Goal: Information Seeking & Learning: Check status

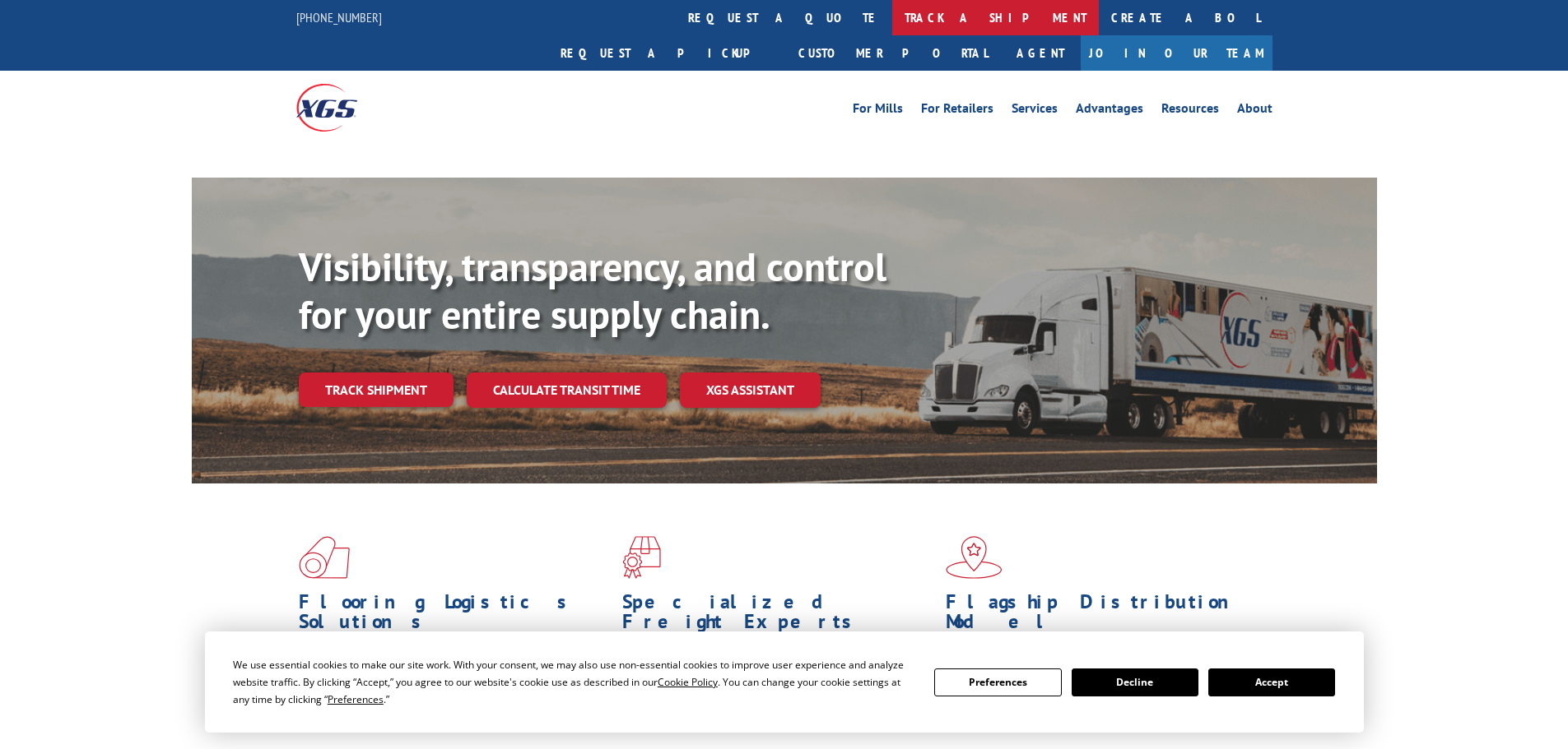
click at [892, 21] on link "track a shipment" at bounding box center [995, 18] width 206 height 35
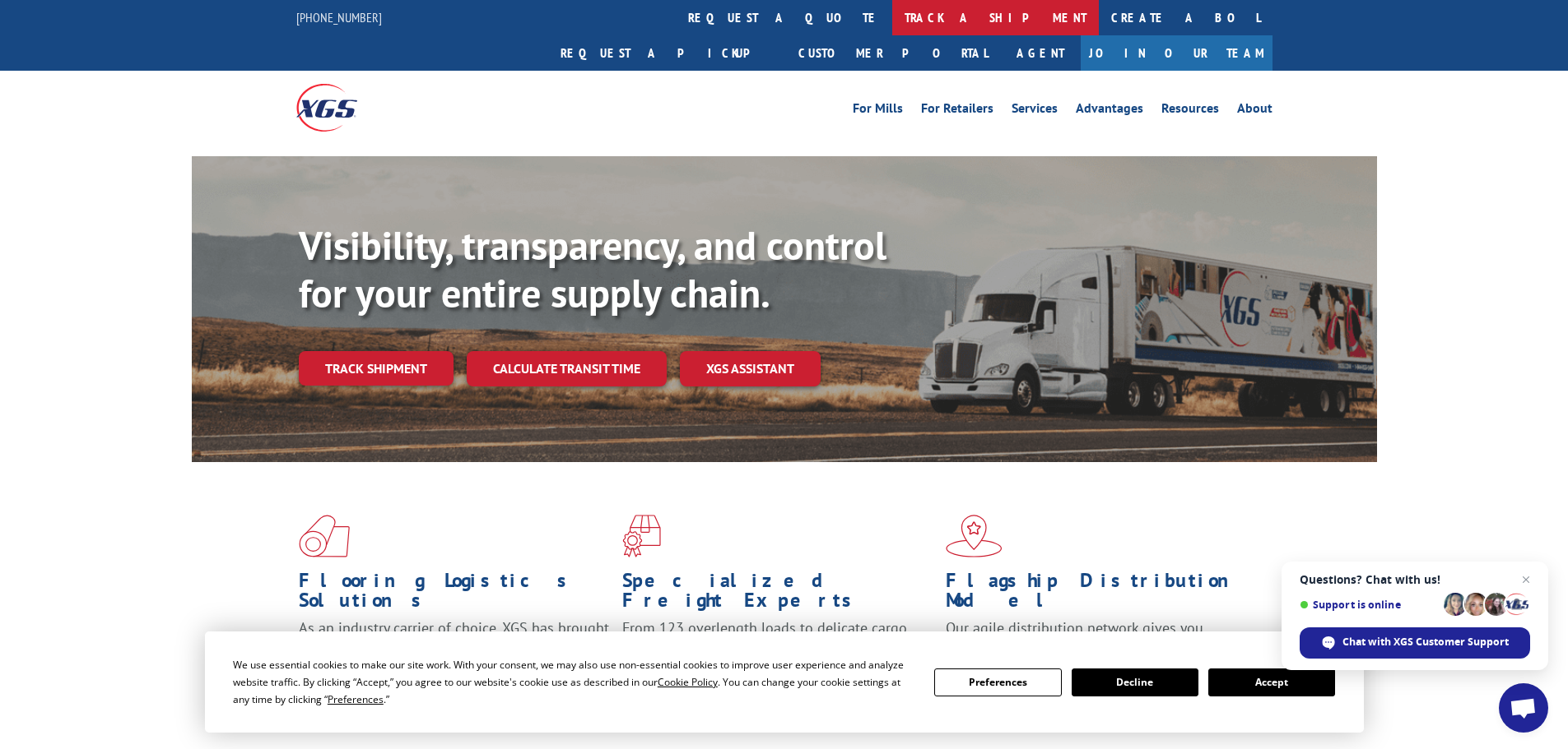
click at [892, 19] on link "track a shipment" at bounding box center [995, 18] width 206 height 35
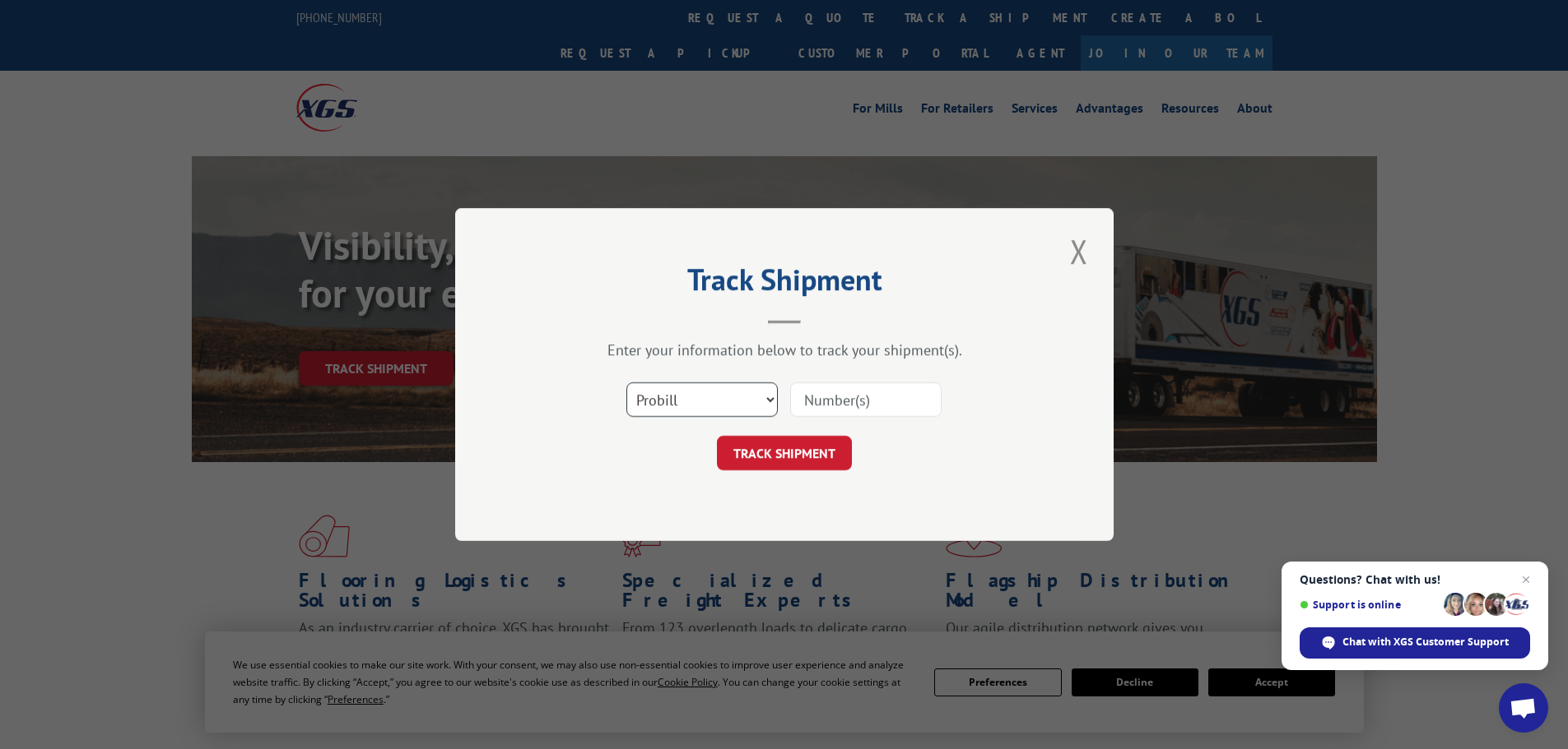
click at [773, 398] on select "Select category... Probill BOL PO" at bounding box center [702, 399] width 151 height 35
select select "bol"
click at [626, 382] on select "Select category... Probill BOL PO" at bounding box center [702, 399] width 151 height 35
click at [682, 479] on div "Track Shipment Enter your information below to track your shipment(s). Select c…" at bounding box center [784, 374] width 658 height 333
paste input "4826185"
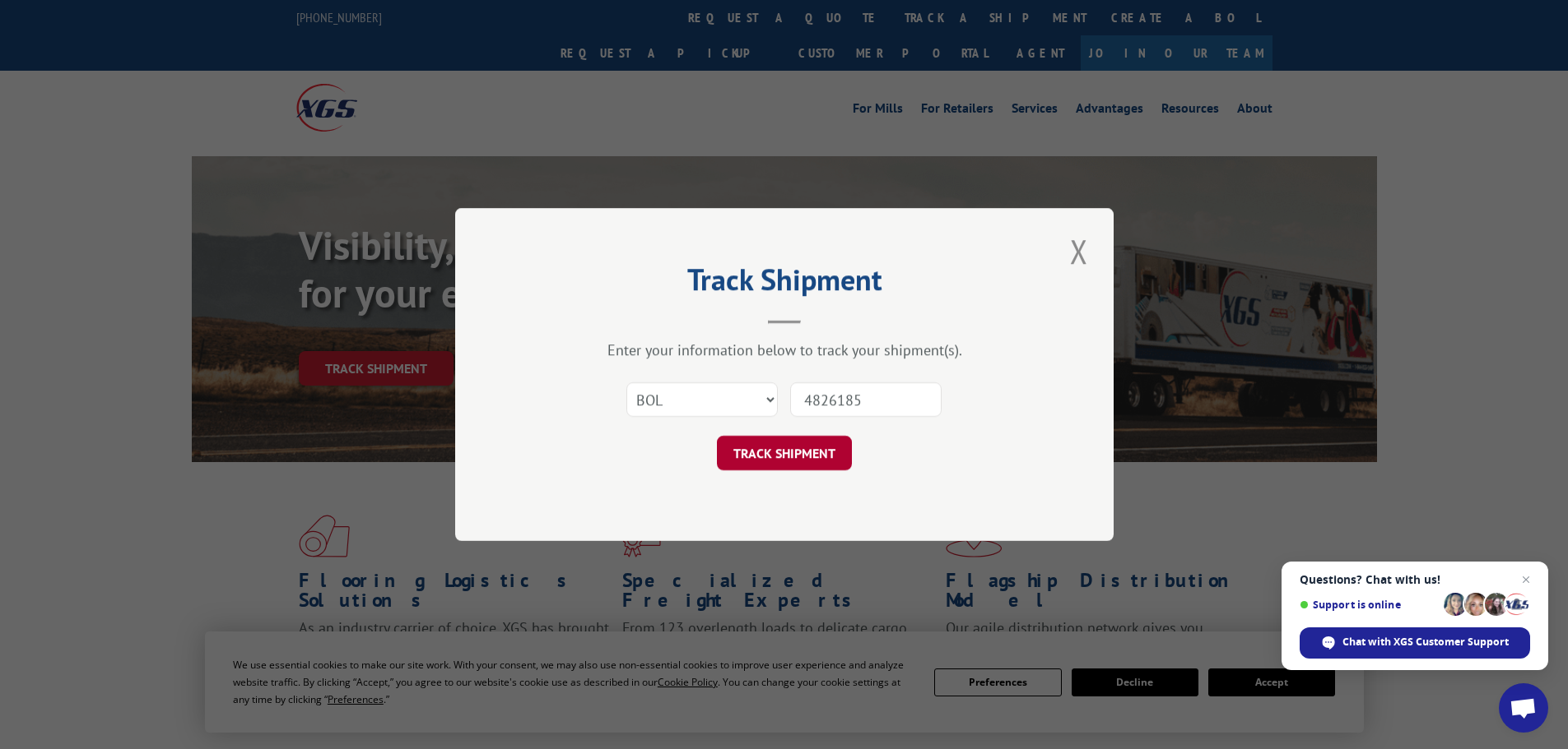
type input "4826185"
click at [789, 451] on button "TRACK SHIPMENT" at bounding box center [784, 452] width 135 height 35
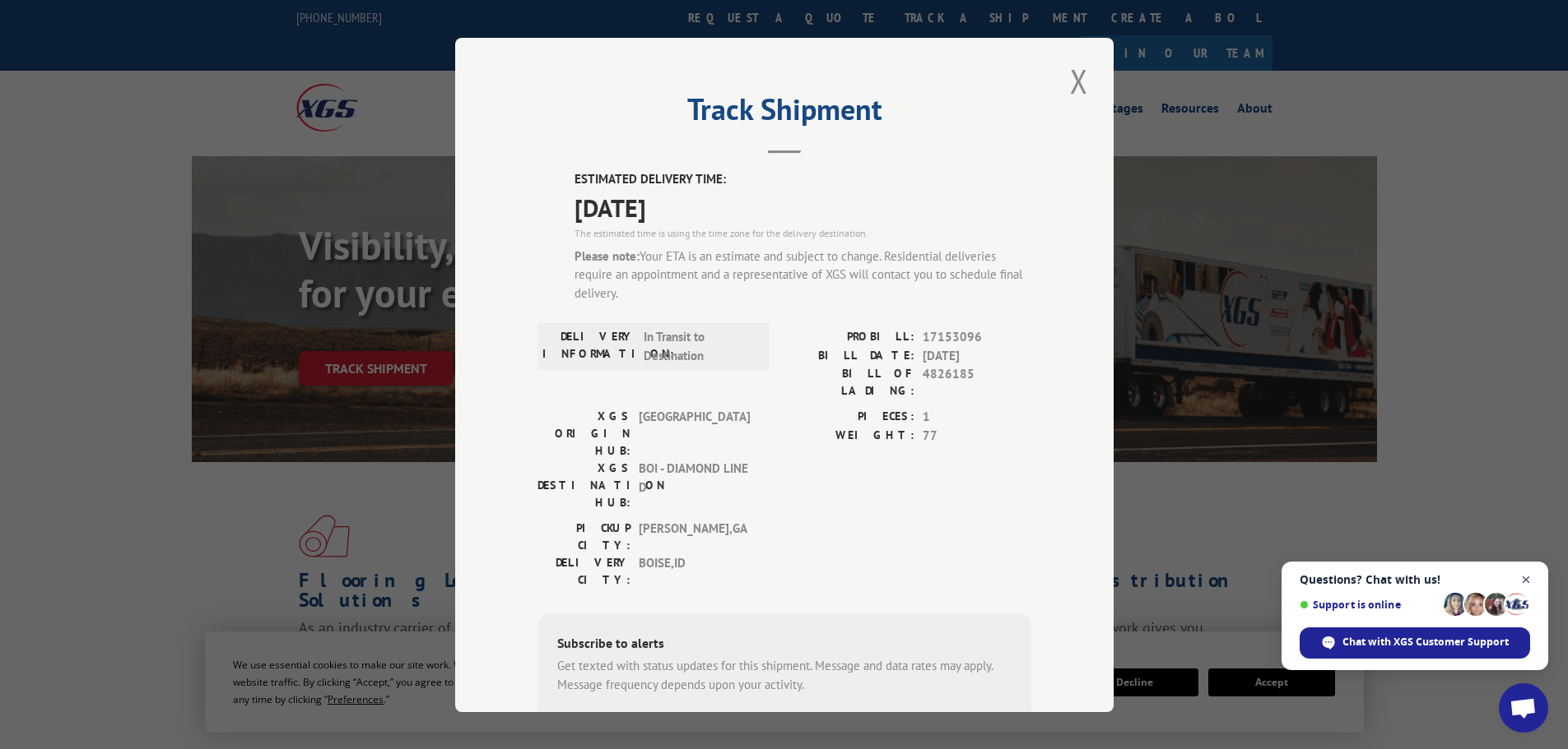
click at [1523, 579] on span "Open chat" at bounding box center [1526, 580] width 21 height 21
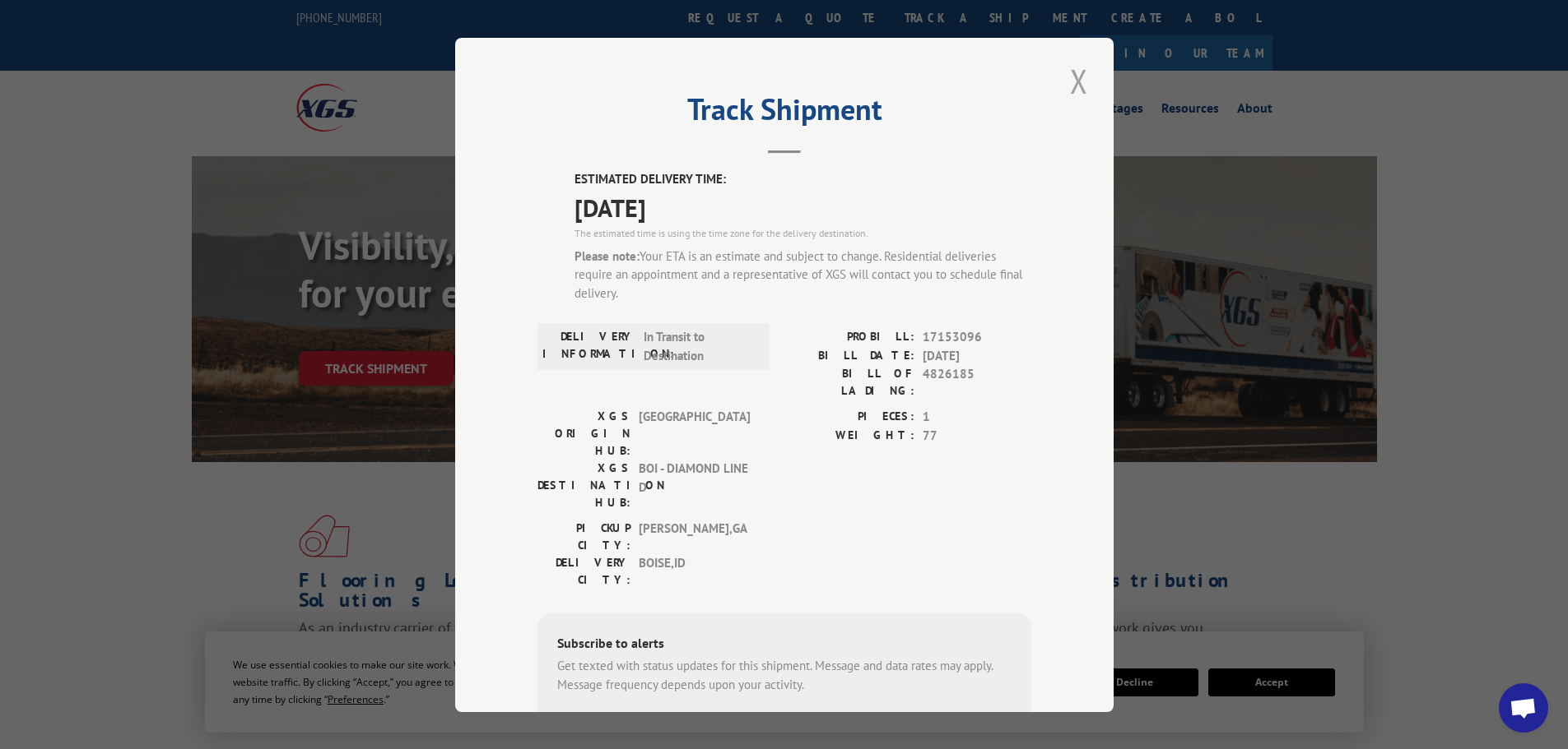
click at [1067, 82] on button "Close modal" at bounding box center [1079, 81] width 28 height 45
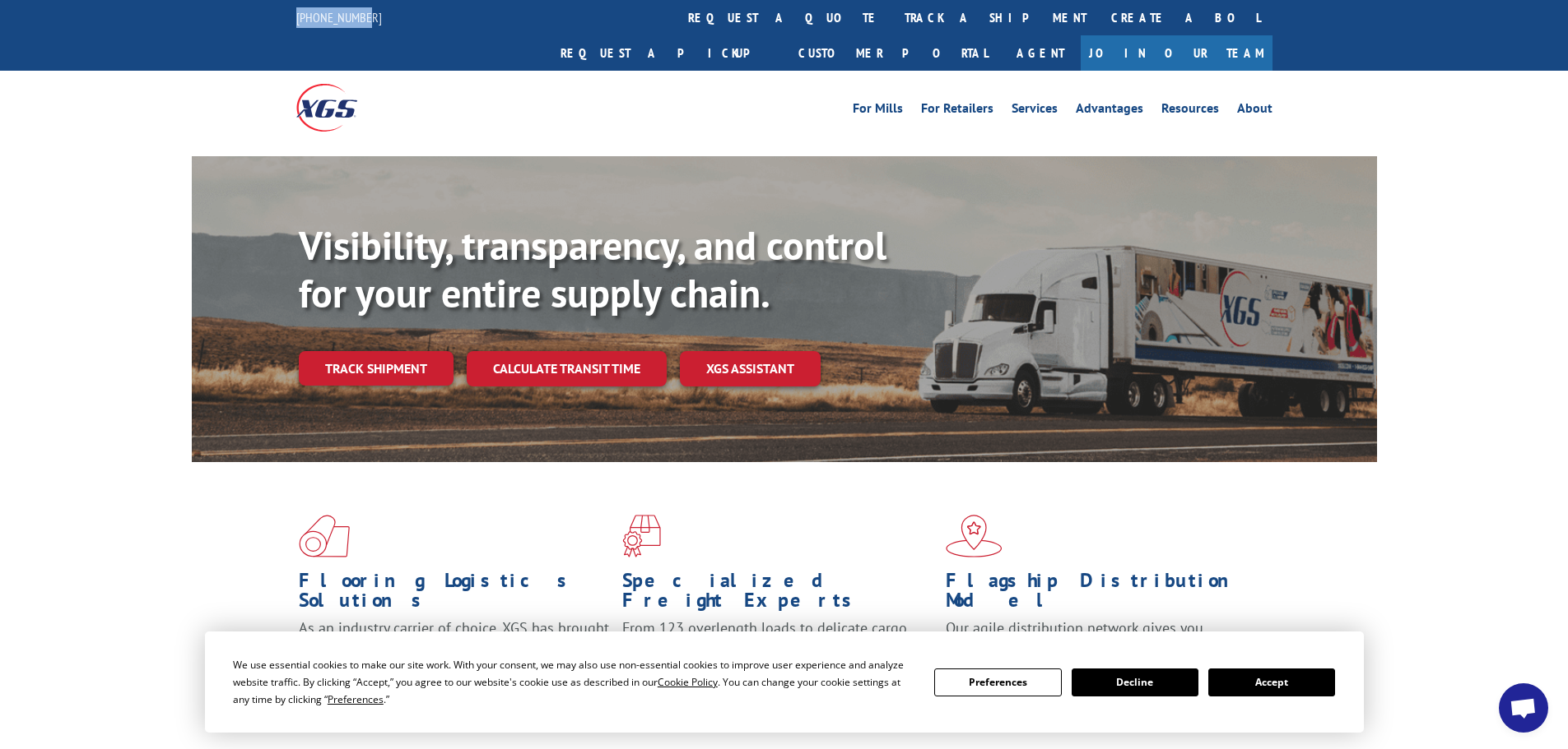
drag, startPoint x: 366, startPoint y: 17, endPoint x: 292, endPoint y: 24, distance: 74.3
click at [292, 24] on div "[PHONE_NUMBER] request a quote track a shipment Create a BOL Request a pickup C…" at bounding box center [784, 35] width 1568 height 71
click at [892, 17] on link "track a shipment" at bounding box center [995, 18] width 206 height 35
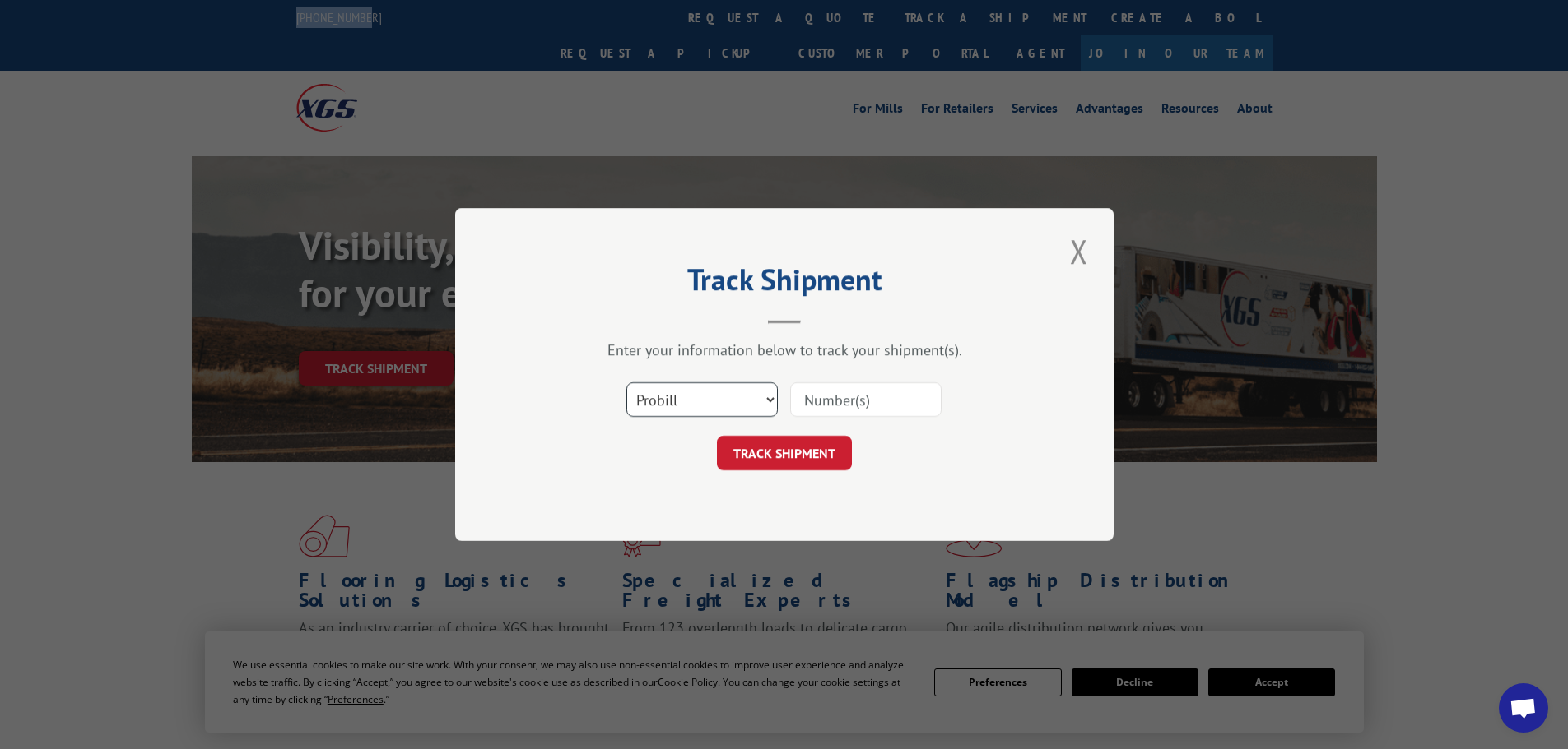
click at [769, 398] on select "Select category... Probill BOL PO" at bounding box center [702, 399] width 151 height 35
select select "bol"
click at [626, 382] on select "Select category... Probill BOL PO" at bounding box center [702, 399] width 151 height 35
paste input "4826185"
type input "4826185"
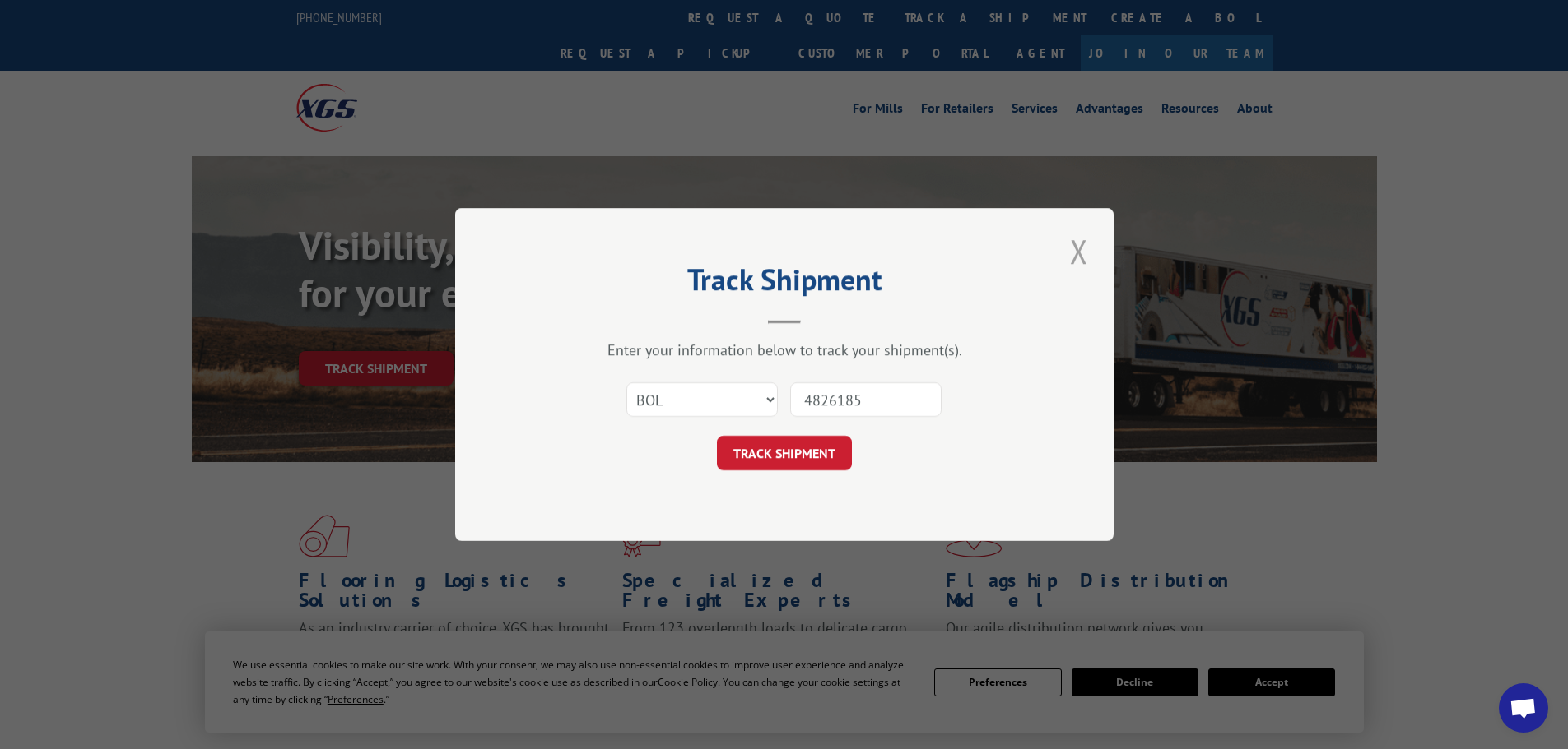
click at [1069, 247] on button "Close modal" at bounding box center [1079, 251] width 28 height 45
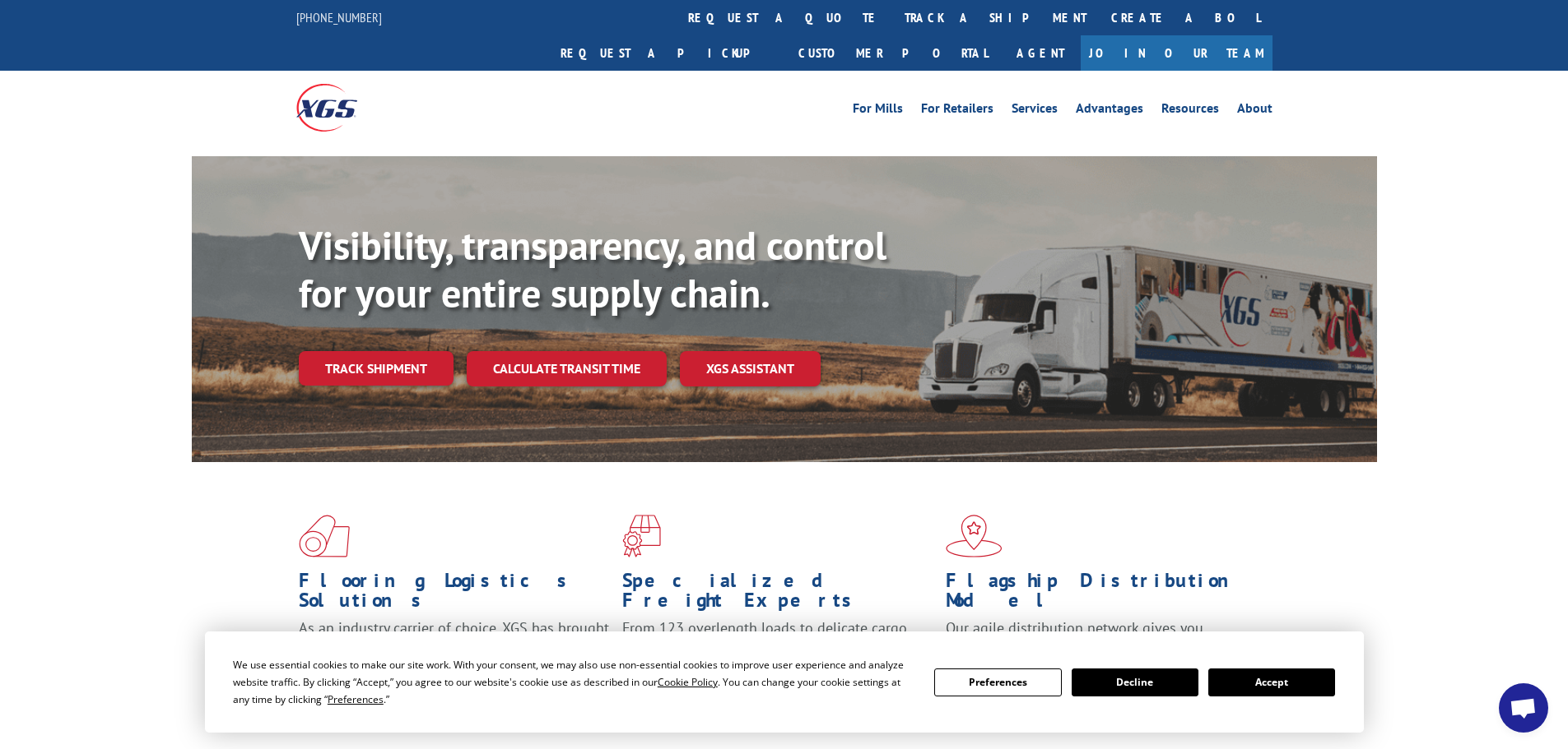
click at [485, 515] on span at bounding box center [460, 536] width 324 height 43
click at [700, 91] on div "For [PERSON_NAME] For Retailers Services Advantages Resources About For [PERSON…" at bounding box center [784, 107] width 976 height 73
click at [892, 19] on link "track a shipment" at bounding box center [995, 18] width 206 height 35
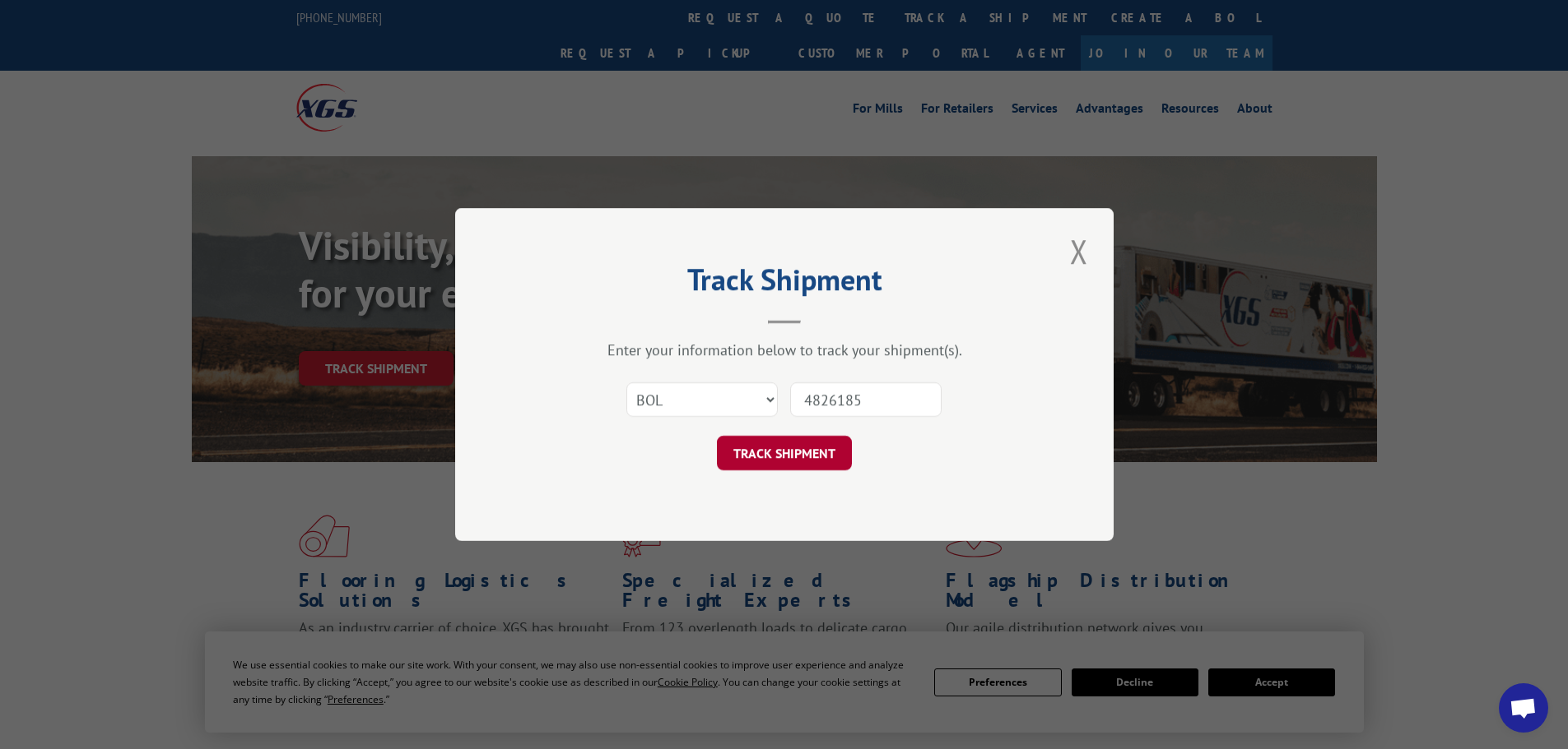
click at [787, 451] on button "TRACK SHIPMENT" at bounding box center [784, 452] width 135 height 35
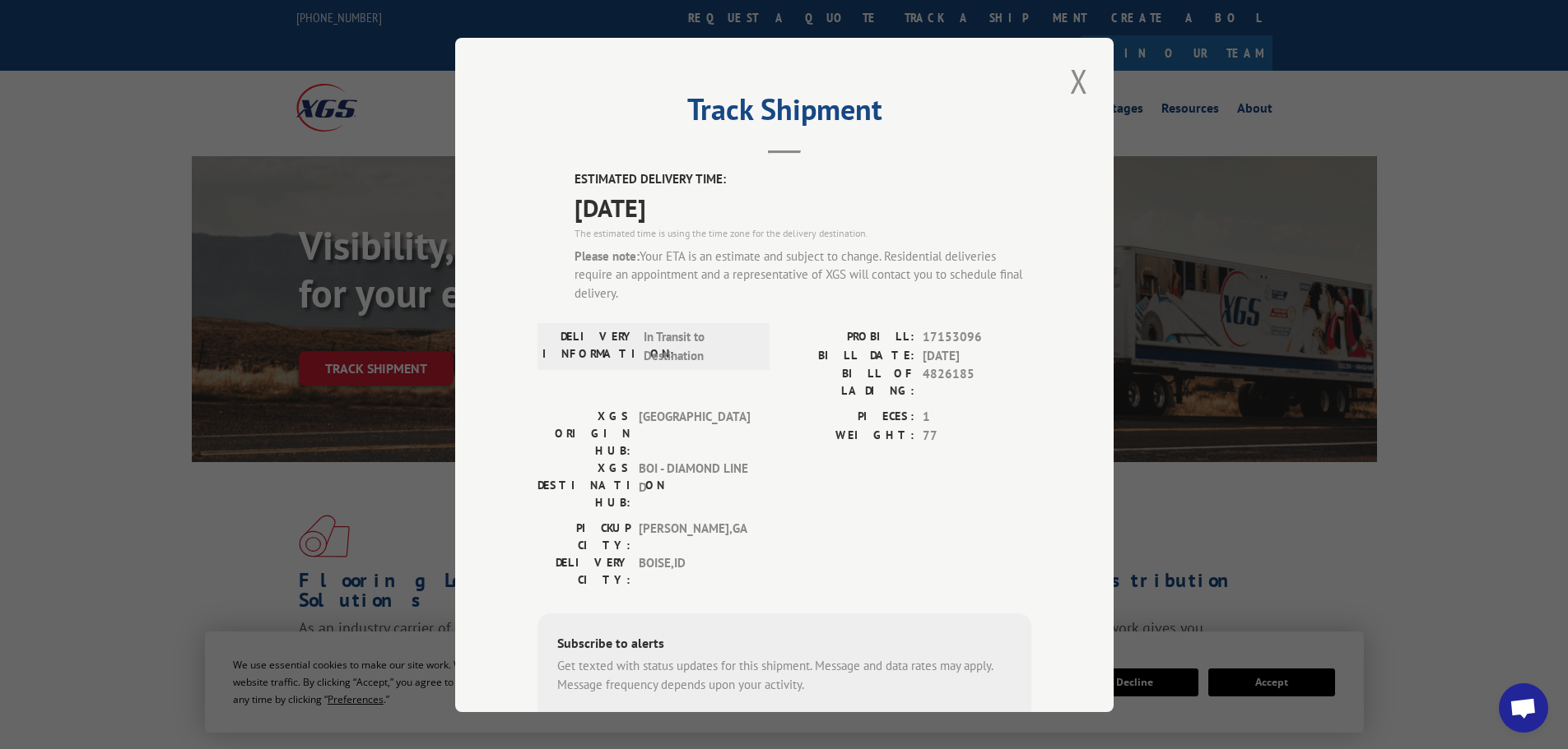
click at [139, 82] on div "Track Shipment ESTIMATED DELIVERY TIME: [DATE] The estimated time is using the …" at bounding box center [784, 374] width 1568 height 749
